Goal: Transaction & Acquisition: Book appointment/travel/reservation

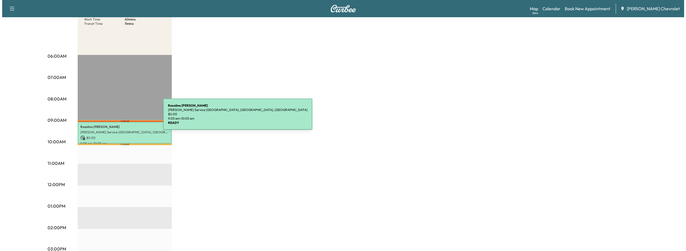
scroll to position [81, 0]
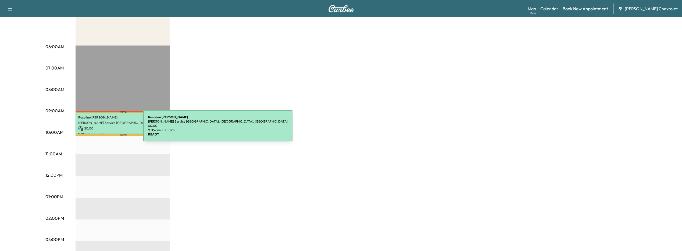
click at [103, 129] on p "$ 0.00" at bounding box center [122, 128] width 89 height 5
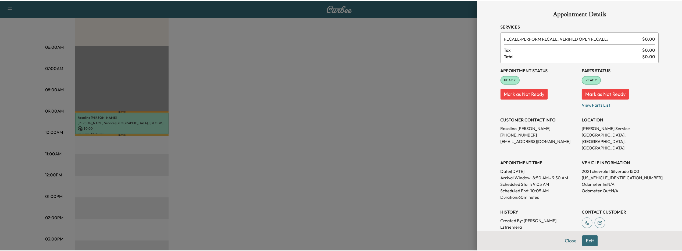
scroll to position [0, 0]
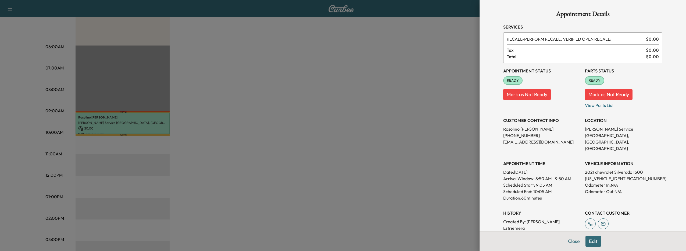
click at [452, 118] on div at bounding box center [343, 125] width 686 height 251
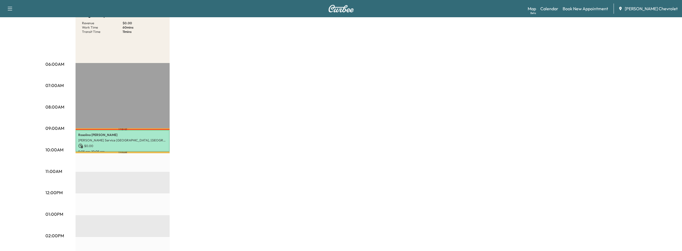
scroll to position [54, 0]
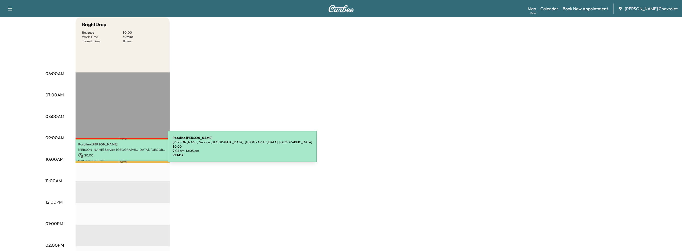
click at [127, 149] on p "[PERSON_NAME] Service [GEOGRAPHIC_DATA], [GEOGRAPHIC_DATA], [GEOGRAPHIC_DATA]" at bounding box center [122, 149] width 89 height 4
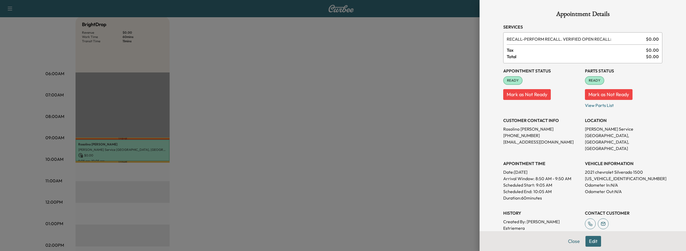
click at [590, 240] on button "Edit" at bounding box center [593, 240] width 16 height 11
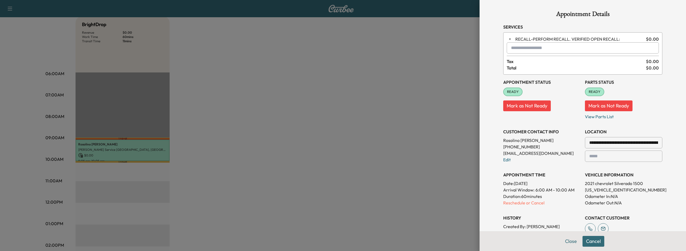
drag, startPoint x: 212, startPoint y: 168, endPoint x: 444, endPoint y: 109, distance: 239.4
click at [313, 142] on div at bounding box center [343, 125] width 686 height 251
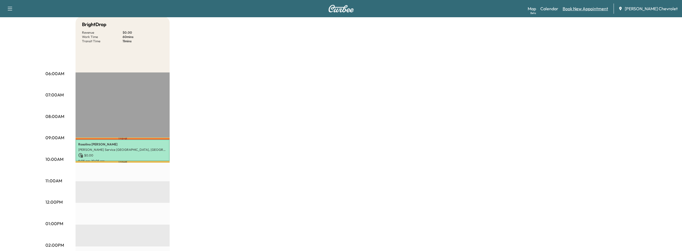
click at [575, 11] on link "Book New Appointment" at bounding box center [585, 8] width 45 height 6
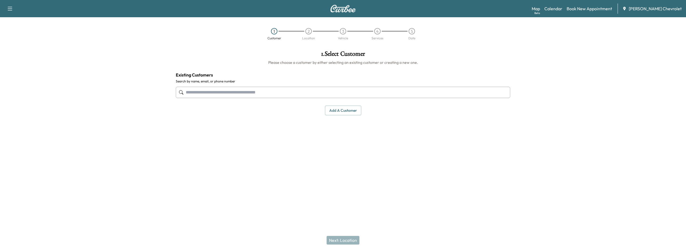
click at [308, 89] on input "text" at bounding box center [343, 92] width 334 height 11
type input "*"
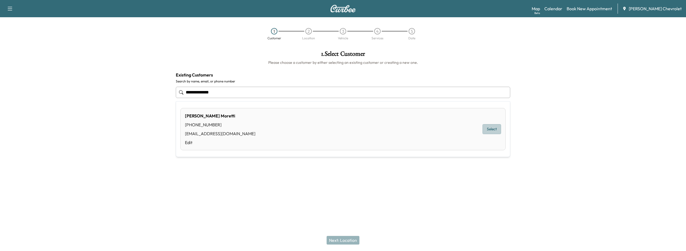
click at [489, 133] on button "Select" at bounding box center [491, 129] width 19 height 10
type input "**********"
click at [333, 237] on button "Next: Location" at bounding box center [343, 239] width 33 height 9
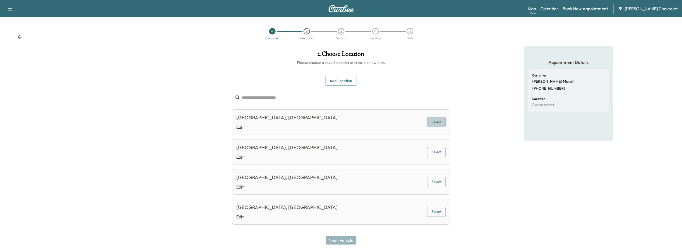
drag, startPoint x: 440, startPoint y: 121, endPoint x: 391, endPoint y: 154, distance: 58.9
click at [437, 121] on button "Select" at bounding box center [436, 122] width 19 height 10
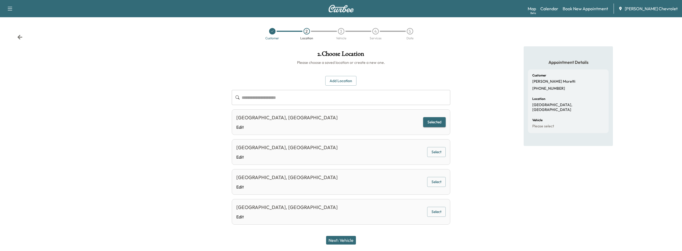
click at [349, 240] on button "Next: Vehicle" at bounding box center [341, 239] width 30 height 9
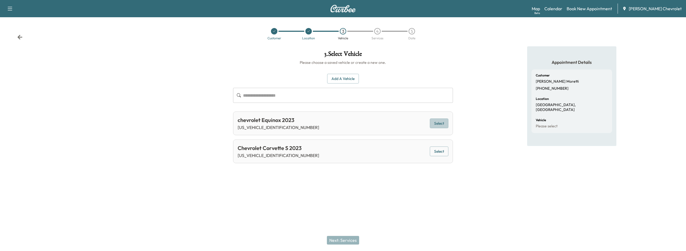
click at [440, 119] on button "Select" at bounding box center [439, 123] width 19 height 10
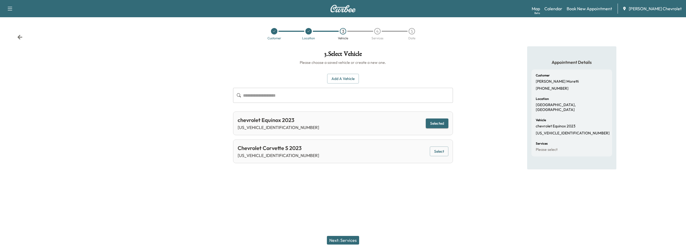
click at [352, 239] on button "Next: Services" at bounding box center [343, 239] width 32 height 9
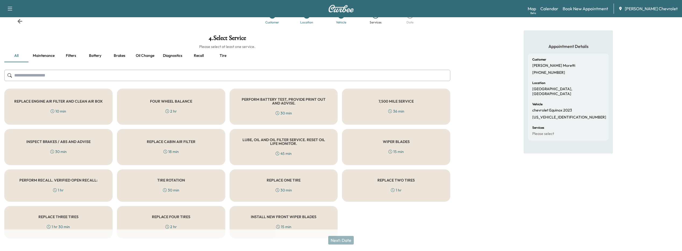
scroll to position [25, 0]
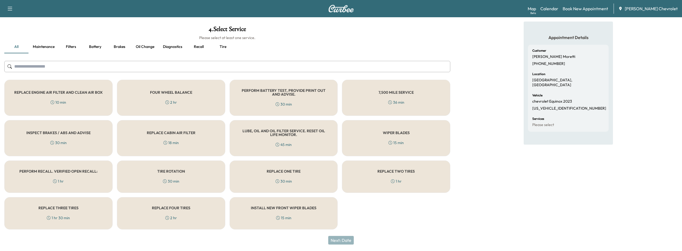
click at [333, 242] on div "Next: Date" at bounding box center [341, 240] width 682 height 22
click at [294, 184] on div "REPLACE ONE TIRE 30 min" at bounding box center [284, 176] width 108 height 32
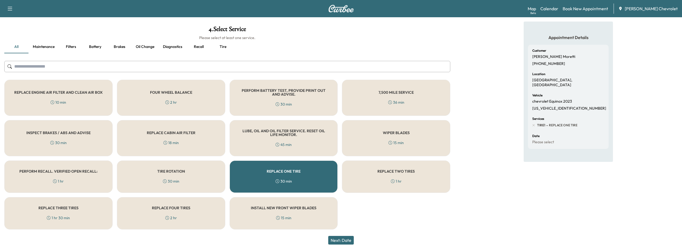
click at [341, 245] on div "Next: Date" at bounding box center [341, 240] width 682 height 22
click at [344, 238] on button "Next: Date" at bounding box center [341, 239] width 26 height 9
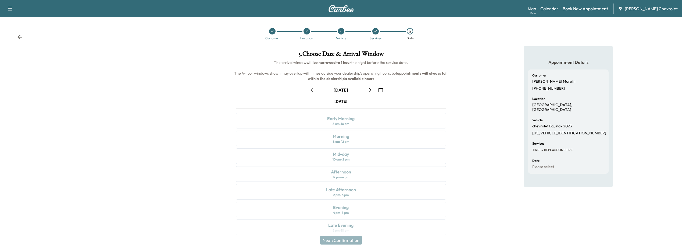
scroll to position [8, 0]
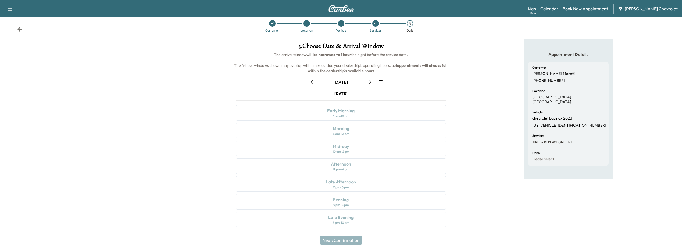
click at [369, 82] on icon "button" at bounding box center [370, 82] width 4 height 4
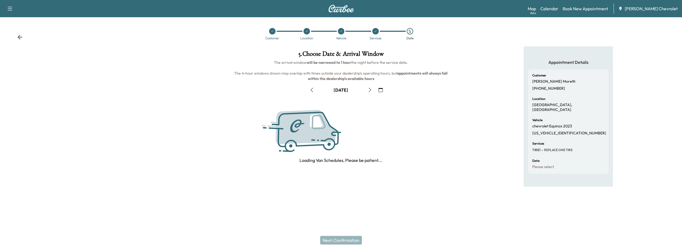
scroll to position [0, 0]
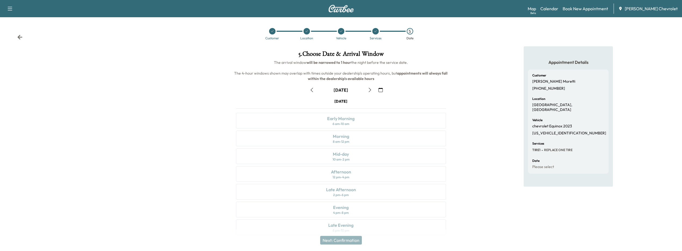
click at [369, 82] on div "September [DATE] S M T W T F S 31 1 2 3 4 5 6 7 8 9 10 11 12 13 14 15 16 17 18 …" at bounding box center [341, 159] width 219 height 156
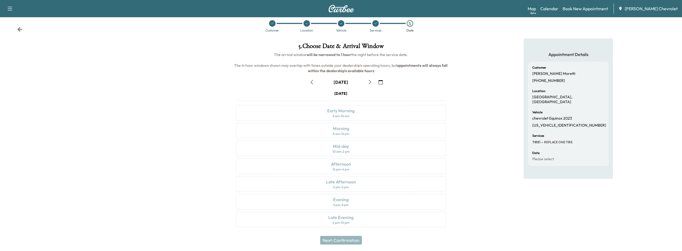
click at [375, 23] on icon at bounding box center [375, 23] width 3 height 3
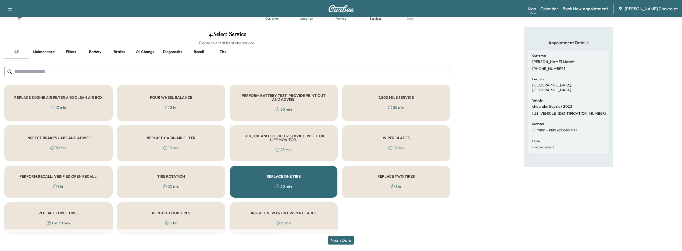
scroll to position [25, 0]
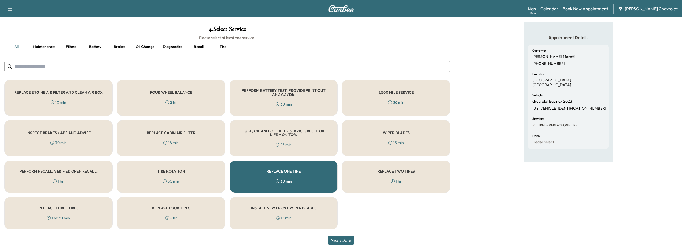
click at [347, 242] on button "Next: Date" at bounding box center [341, 239] width 26 height 9
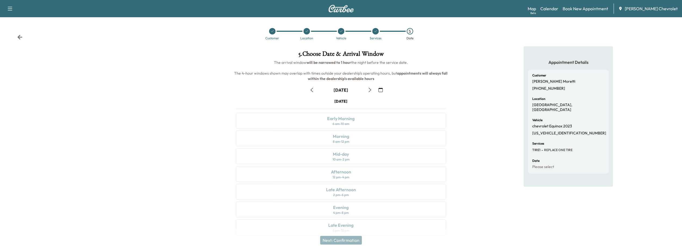
click at [369, 89] on icon "button" at bounding box center [370, 90] width 4 height 4
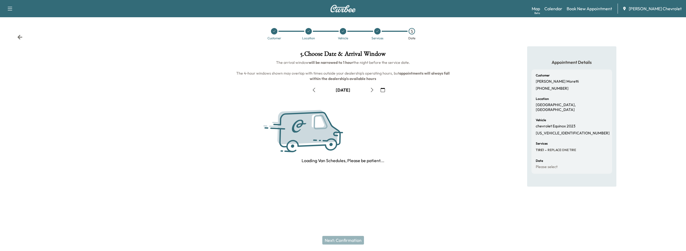
click at [369, 89] on button "button" at bounding box center [371, 89] width 9 height 9
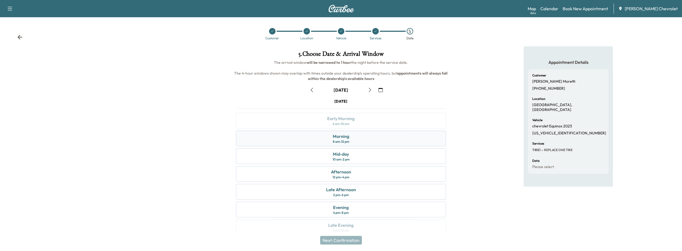
click at [359, 146] on div "Morning 8 am - 12 pm" at bounding box center [341, 138] width 210 height 16
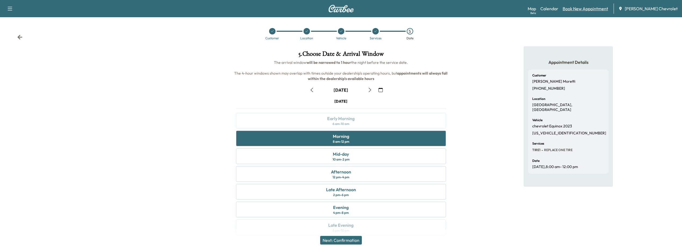
click at [579, 10] on link "Book New Appointment" at bounding box center [585, 8] width 45 height 6
click at [578, 9] on link "Book New Appointment" at bounding box center [585, 8] width 45 height 6
click at [536, 8] on link "Map Beta" at bounding box center [532, 8] width 8 height 6
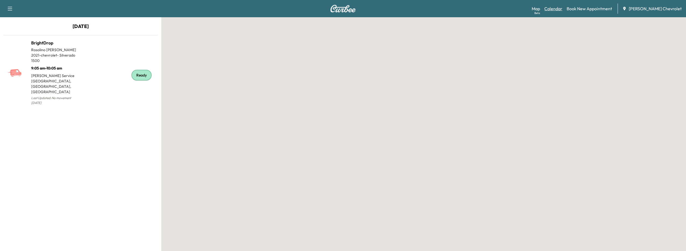
click at [560, 10] on link "Calendar" at bounding box center [553, 8] width 18 height 6
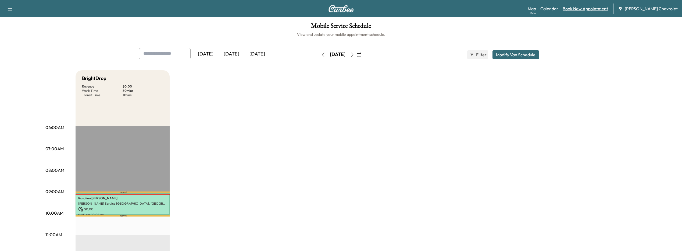
click at [574, 10] on link "Book New Appointment" at bounding box center [585, 8] width 45 height 6
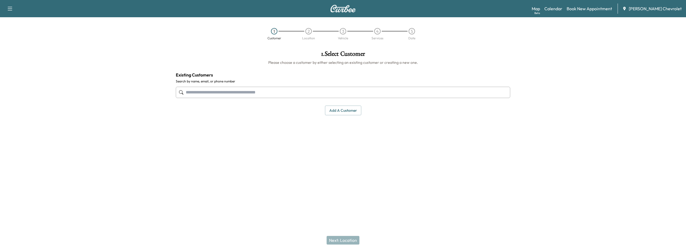
click at [205, 89] on input "text" at bounding box center [343, 92] width 334 height 11
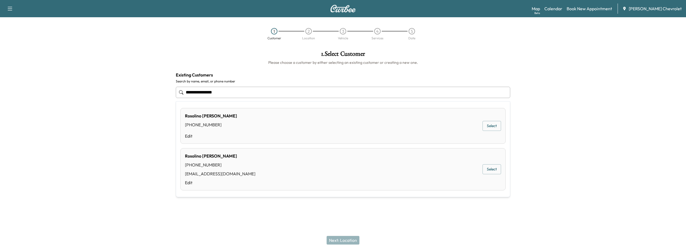
click at [488, 131] on div "[PERSON_NAME] [PHONE_NUMBER] Edit Select" at bounding box center [342, 126] width 325 height 36
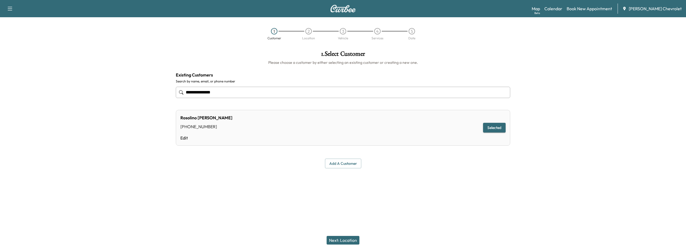
type input "**********"
click at [337, 238] on button "Next: Location" at bounding box center [343, 239] width 33 height 9
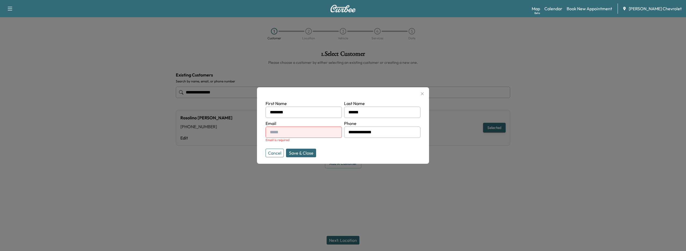
click at [299, 149] on button "Save & Close" at bounding box center [301, 152] width 30 height 9
click at [277, 151] on button "Cancel" at bounding box center [275, 152] width 18 height 9
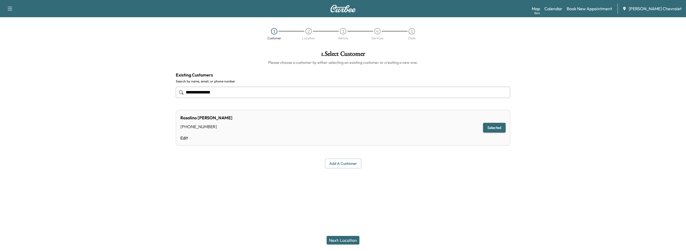
click at [347, 242] on button "Next: Location" at bounding box center [343, 239] width 33 height 9
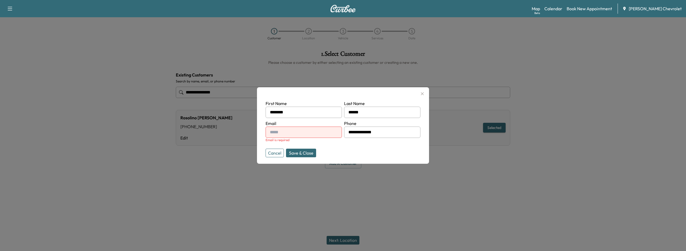
click at [423, 90] on button "button" at bounding box center [422, 93] width 9 height 9
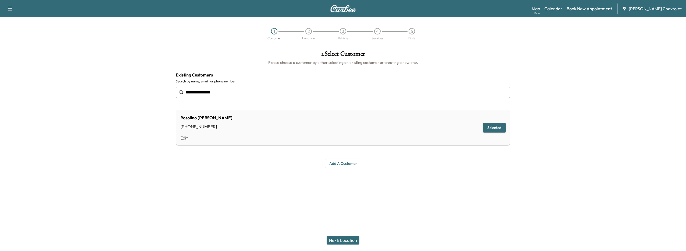
click at [189, 136] on link "Edit" at bounding box center [206, 137] width 52 height 6
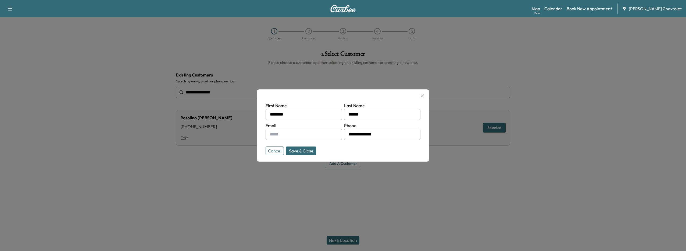
click at [272, 152] on button "Cancel" at bounding box center [275, 150] width 18 height 9
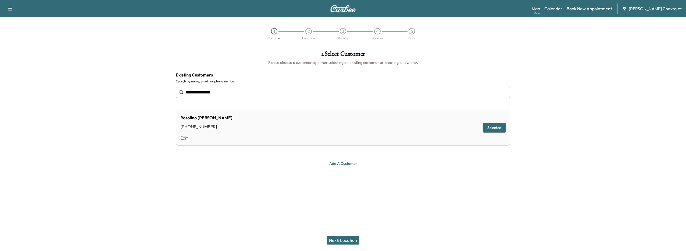
click at [422, 183] on div at bounding box center [343, 180] width 686 height 17
